Goal: Navigation & Orientation: Find specific page/section

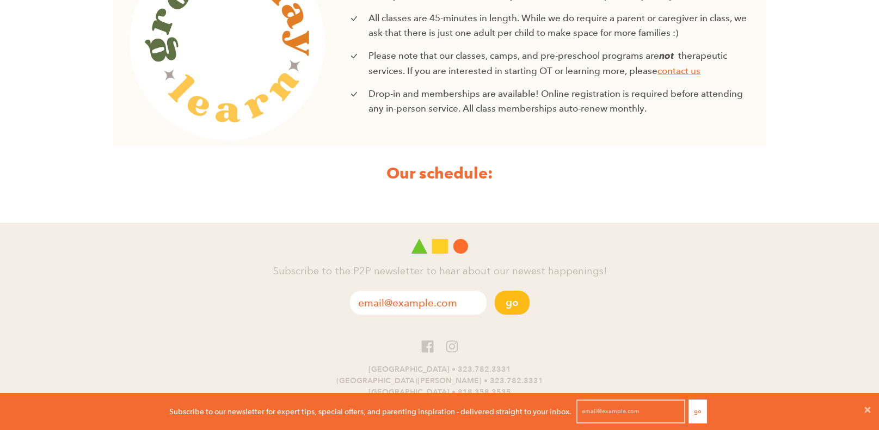
scroll to position [467, 0]
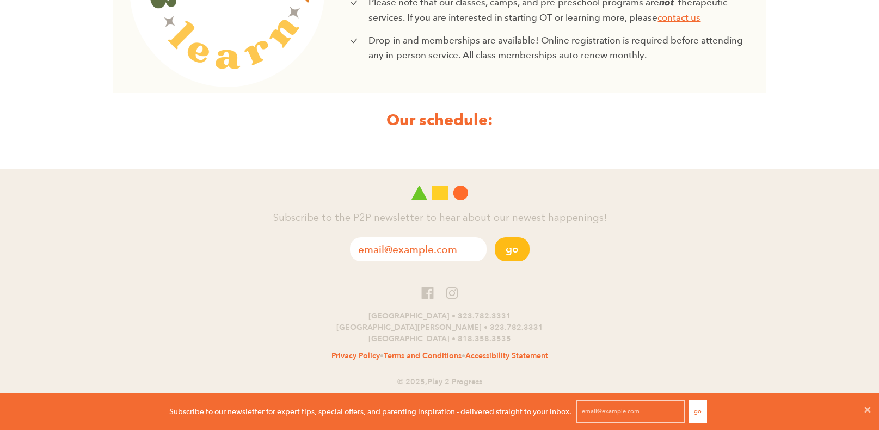
click at [446, 111] on strong "Our schedule:" at bounding box center [439, 120] width 107 height 20
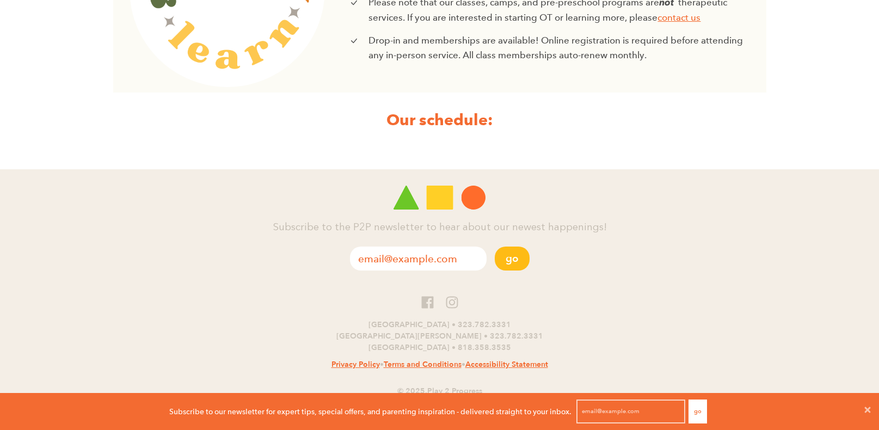
scroll to position [1, 1]
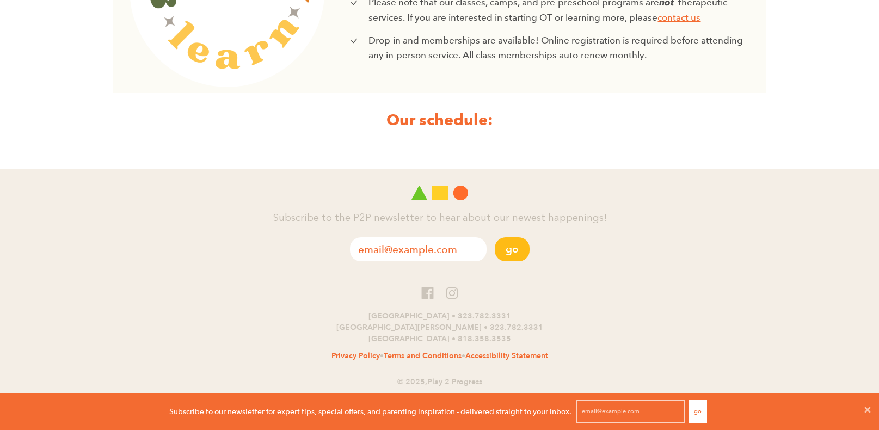
click at [359, 39] on div at bounding box center [353, 42] width 24 height 18
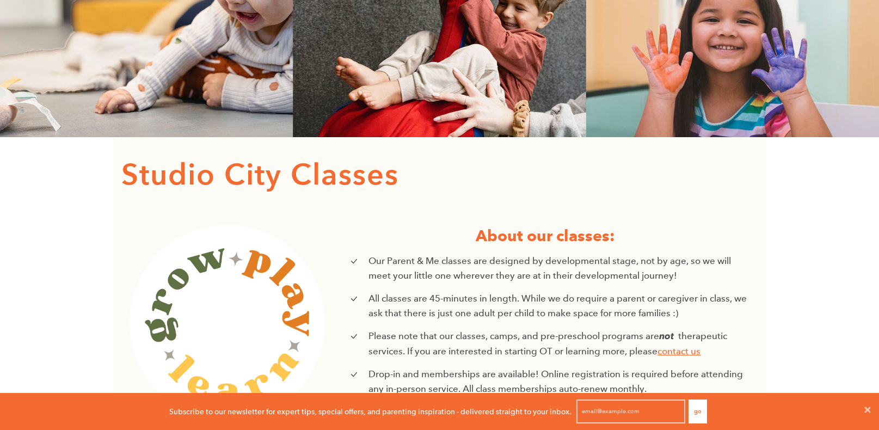
scroll to position [0, 0]
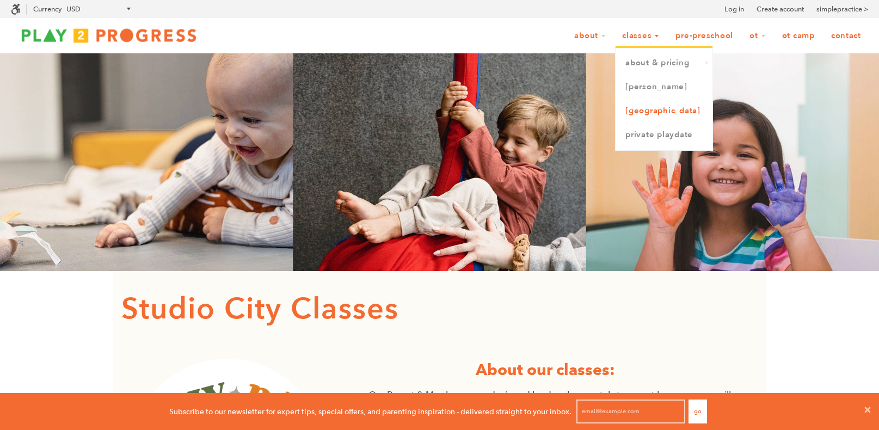
click at [649, 109] on link "[GEOGRAPHIC_DATA]" at bounding box center [663, 111] width 97 height 24
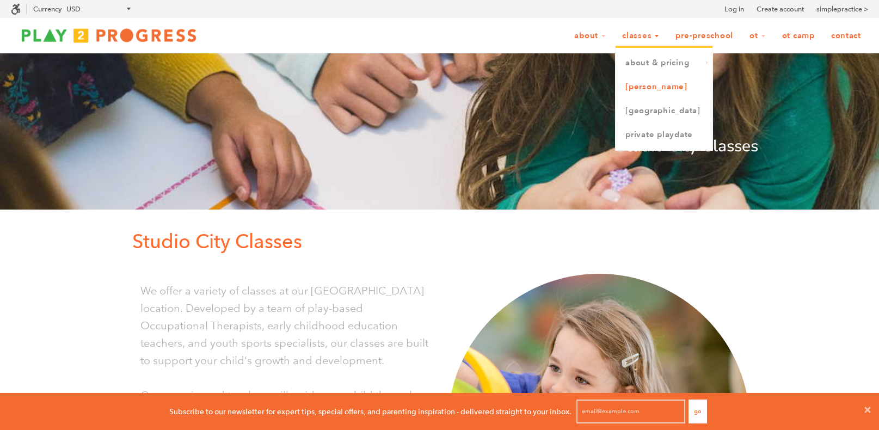
click at [667, 86] on link "[PERSON_NAME]" at bounding box center [663, 87] width 97 height 24
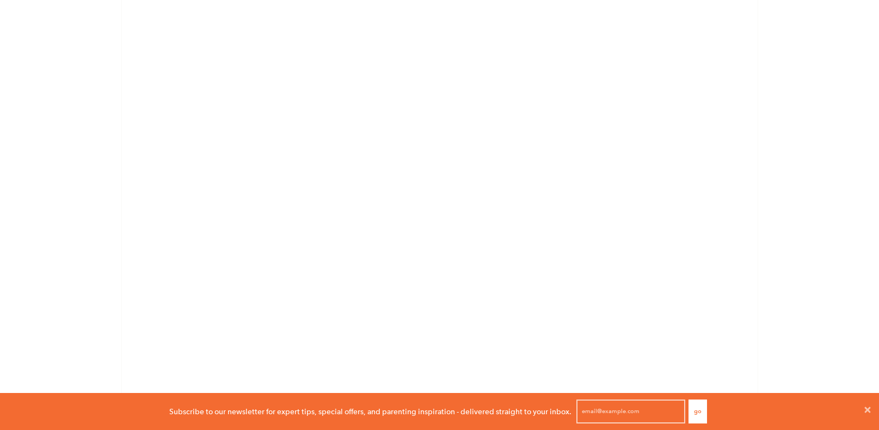
scroll to position [1726, 0]
